Goal: Navigation & Orientation: Go to known website

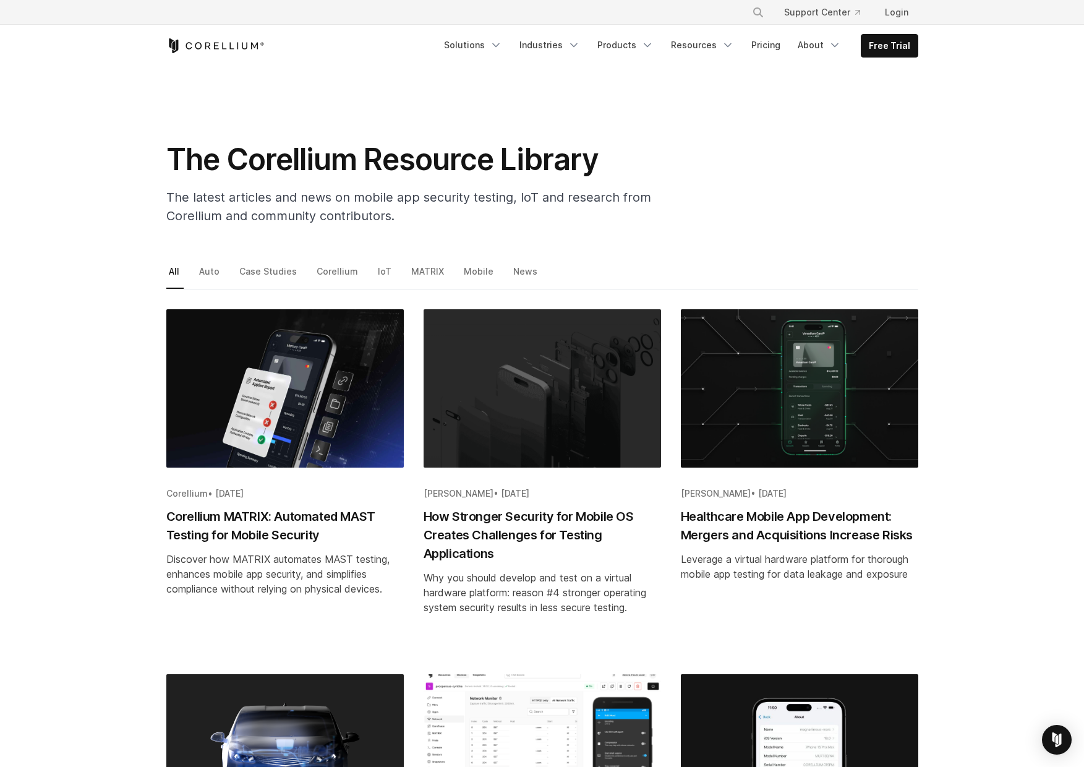
click at [229, 44] on icon "Corellium Home" at bounding box center [215, 45] width 98 height 15
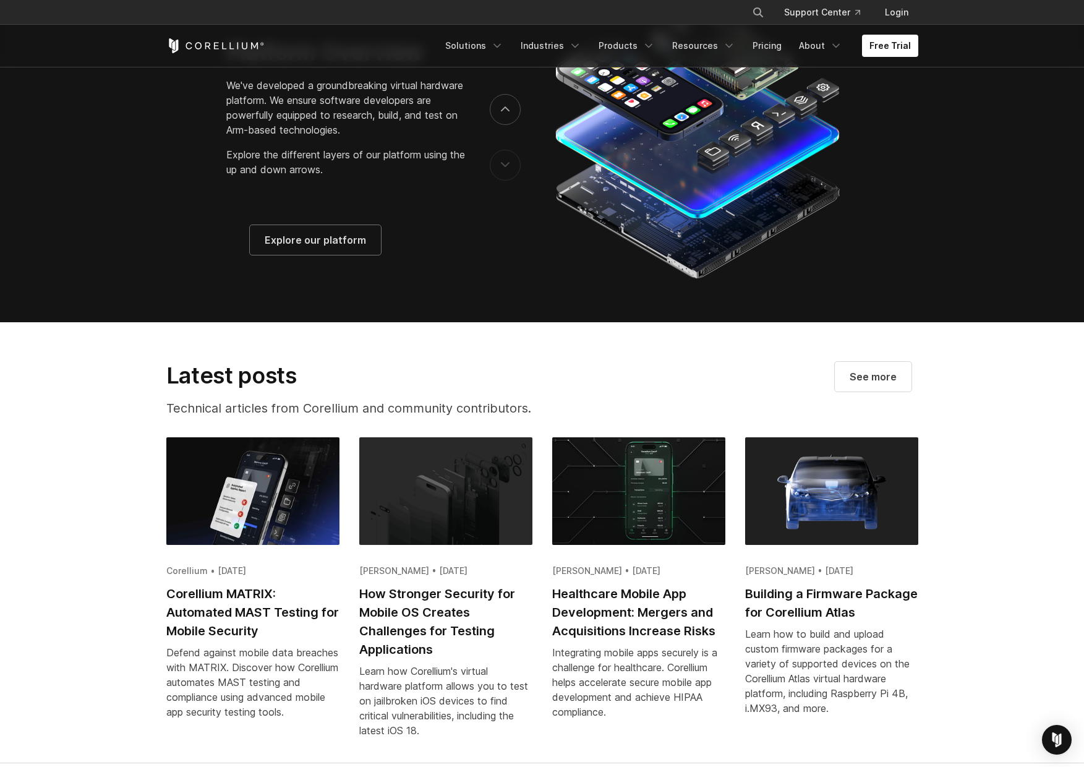
scroll to position [2349, 0]
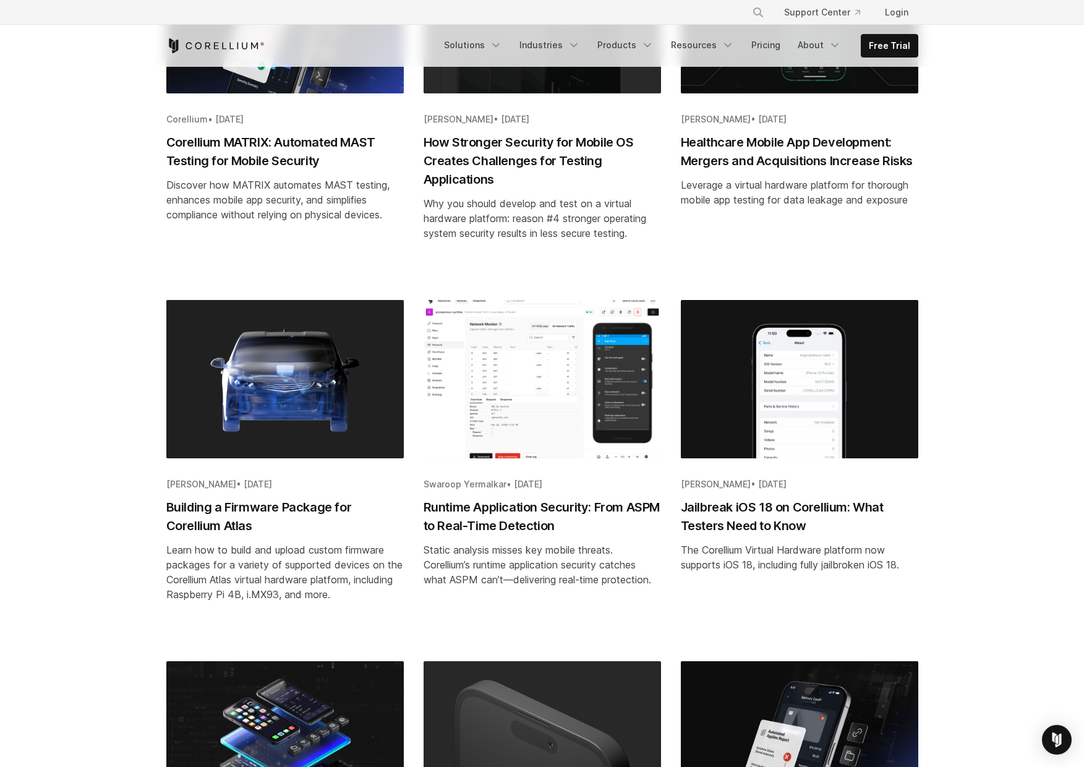
scroll to position [299, 0]
